Goal: Information Seeking & Learning: Learn about a topic

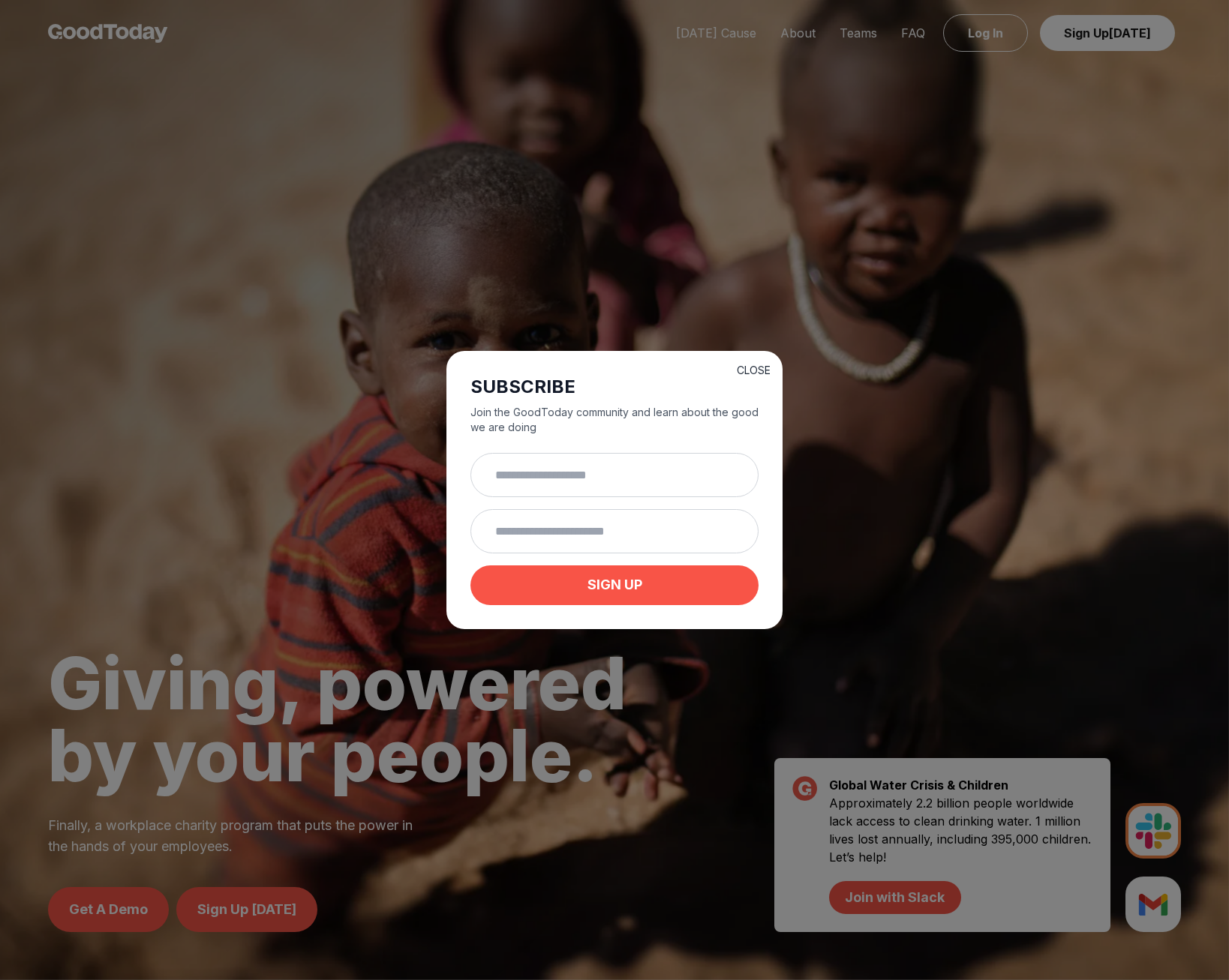
click at [762, 366] on button "CLOSE" at bounding box center [753, 369] width 34 height 15
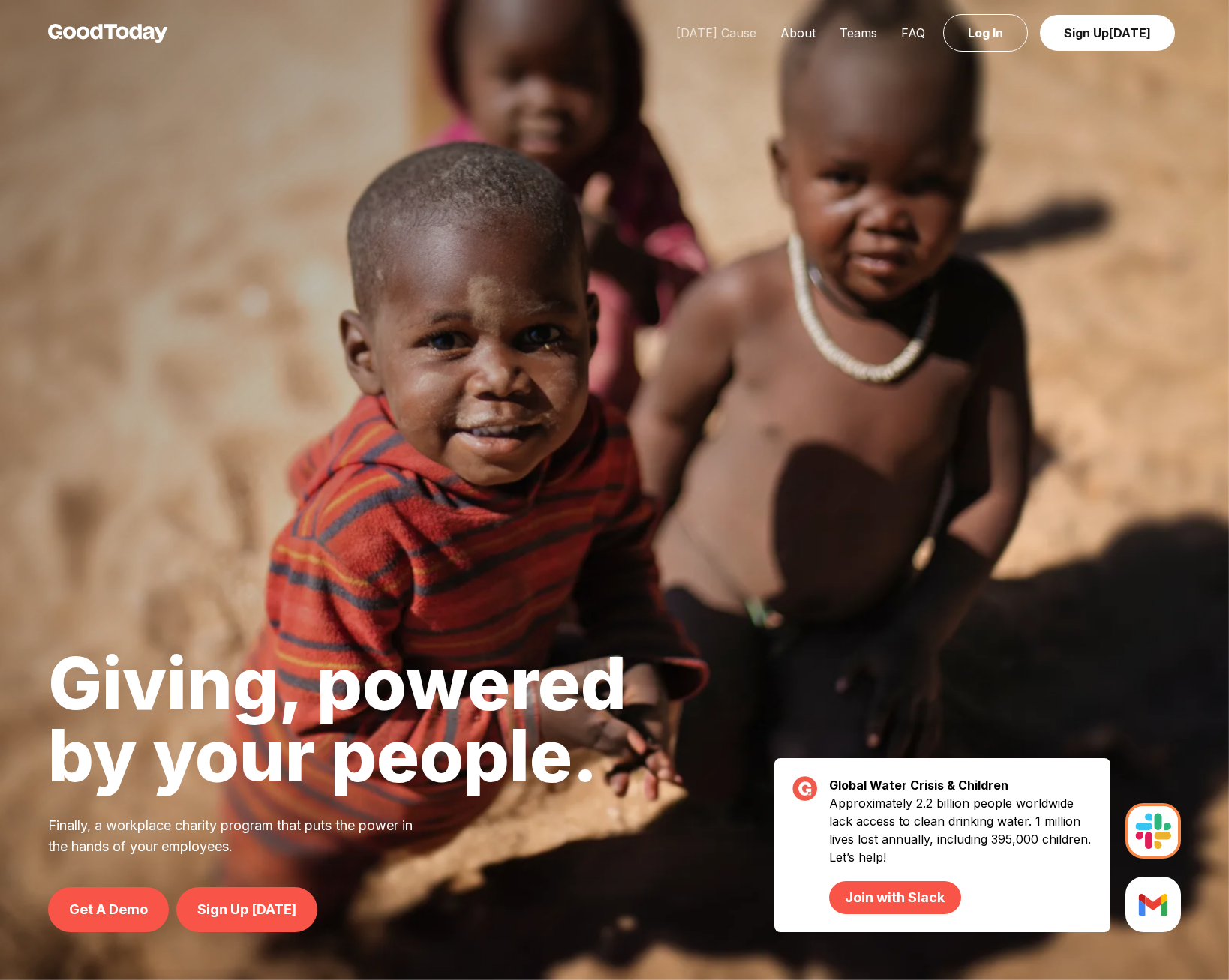
click at [745, 34] on link "[DATE] Cause" at bounding box center [715, 32] width 104 height 15
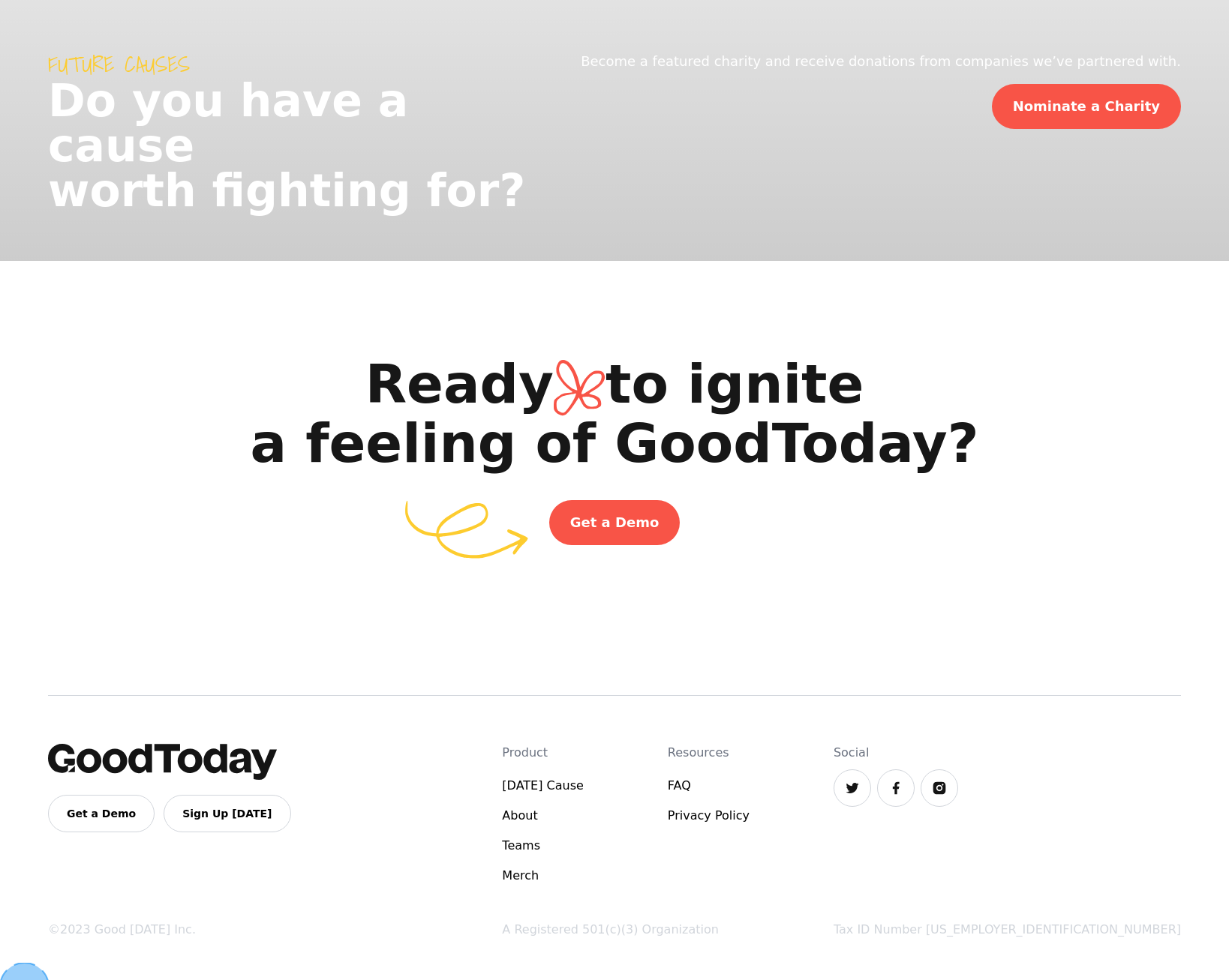
scroll to position [2298, 0]
